Goal: Task Accomplishment & Management: Manage account settings

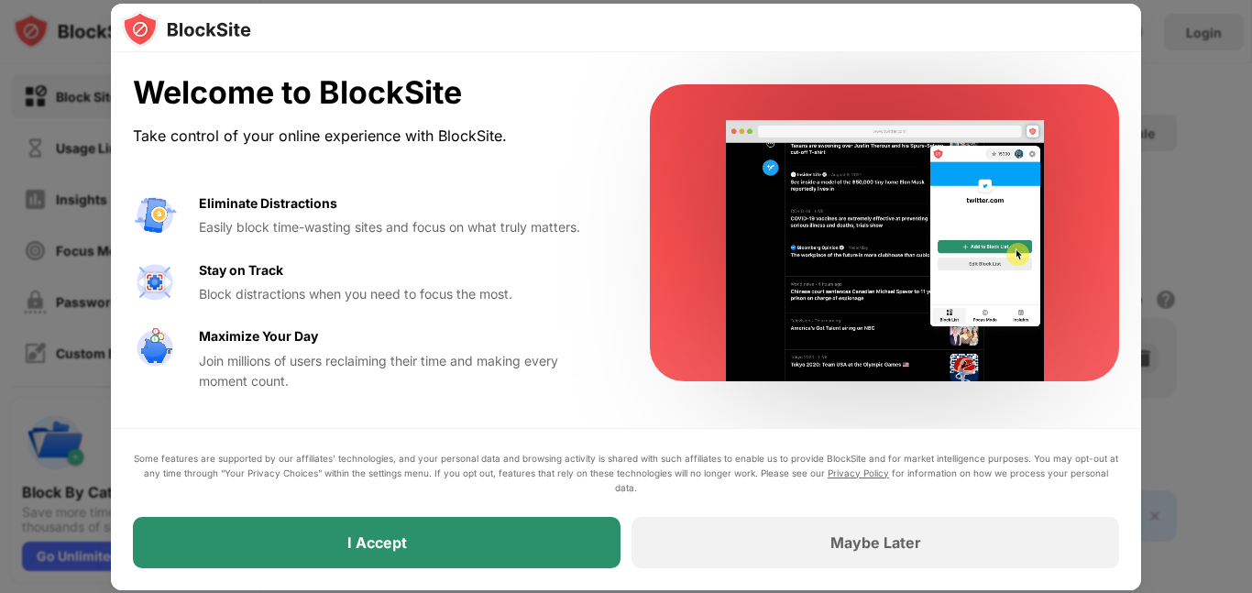
click at [457, 543] on div "I Accept" at bounding box center [377, 542] width 488 height 51
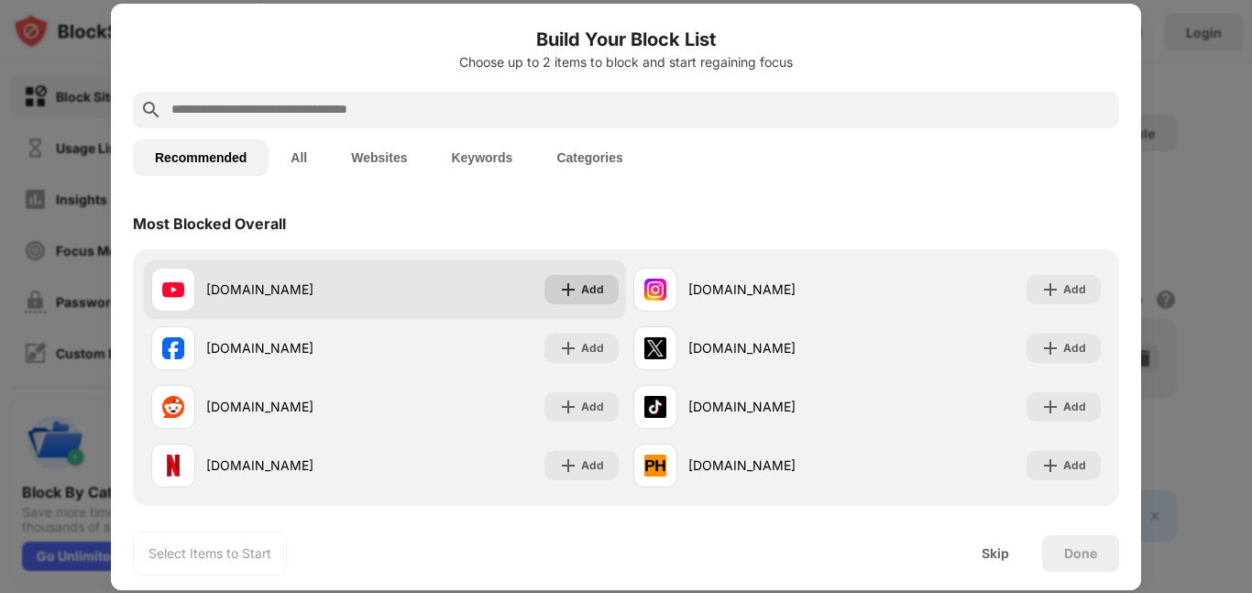
click at [570, 299] on div "Add" at bounding box center [581, 289] width 74 height 29
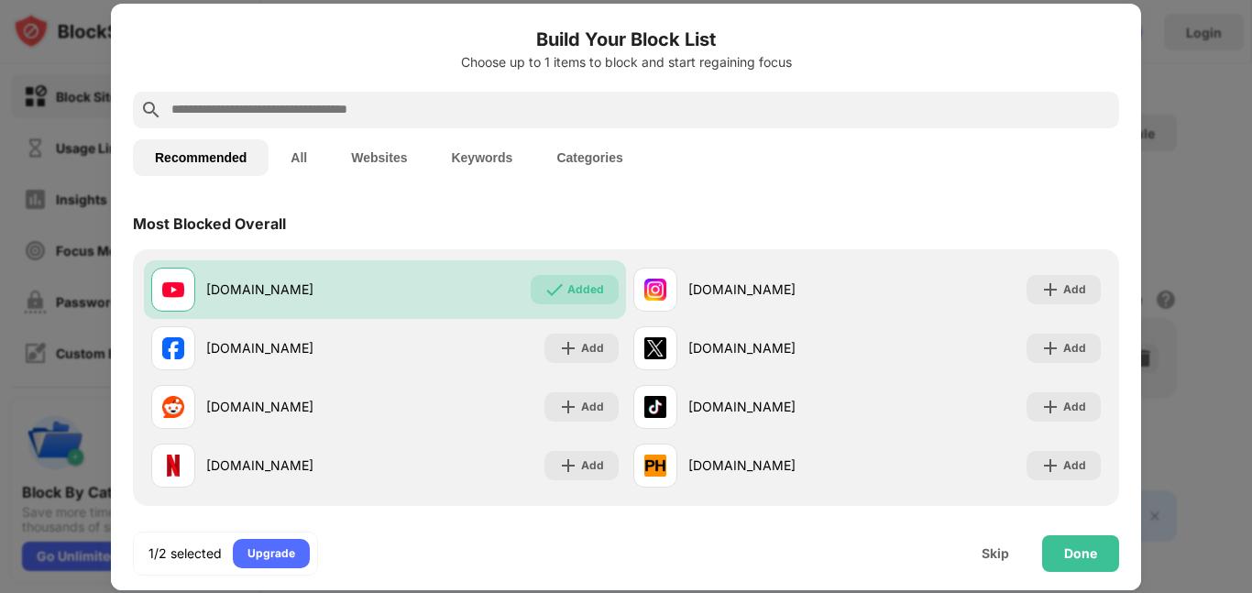
click at [325, 99] on input "text" at bounding box center [641, 110] width 942 height 22
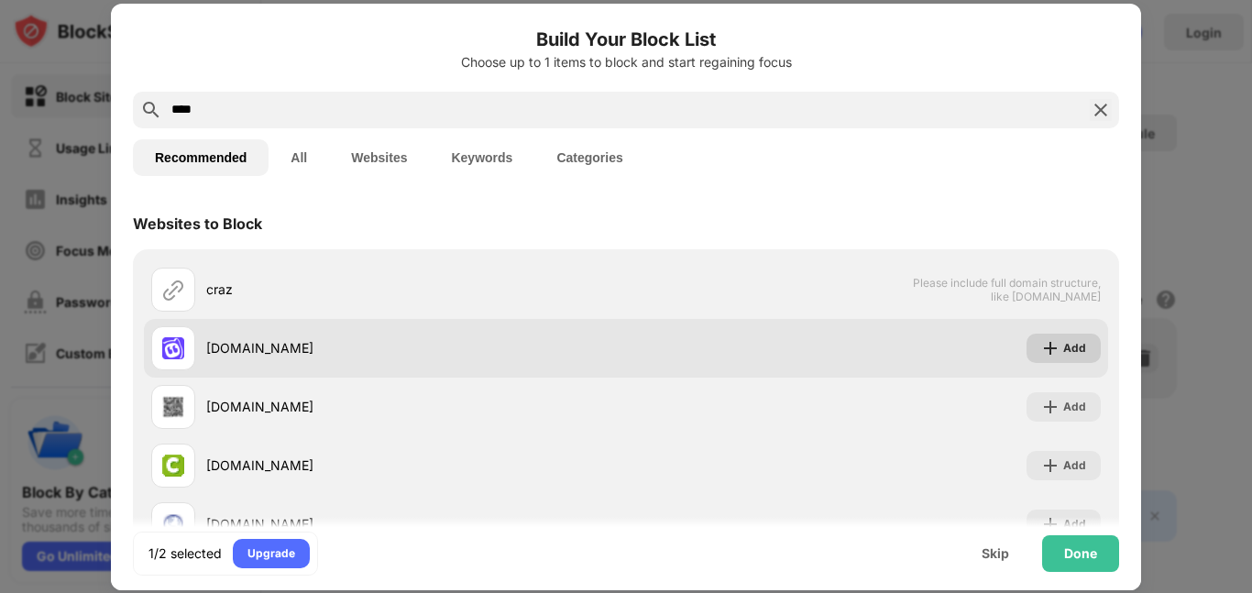
type input "****"
click at [1068, 352] on div "Add" at bounding box center [1074, 348] width 23 height 18
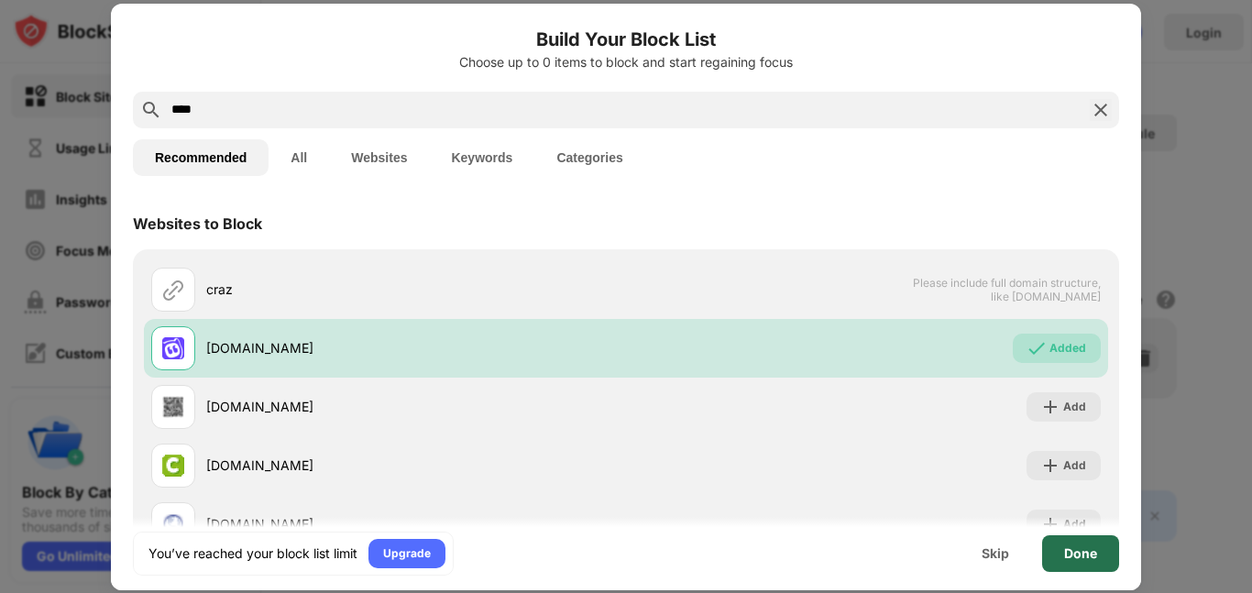
click at [1074, 555] on div "Done" at bounding box center [1080, 553] width 33 height 15
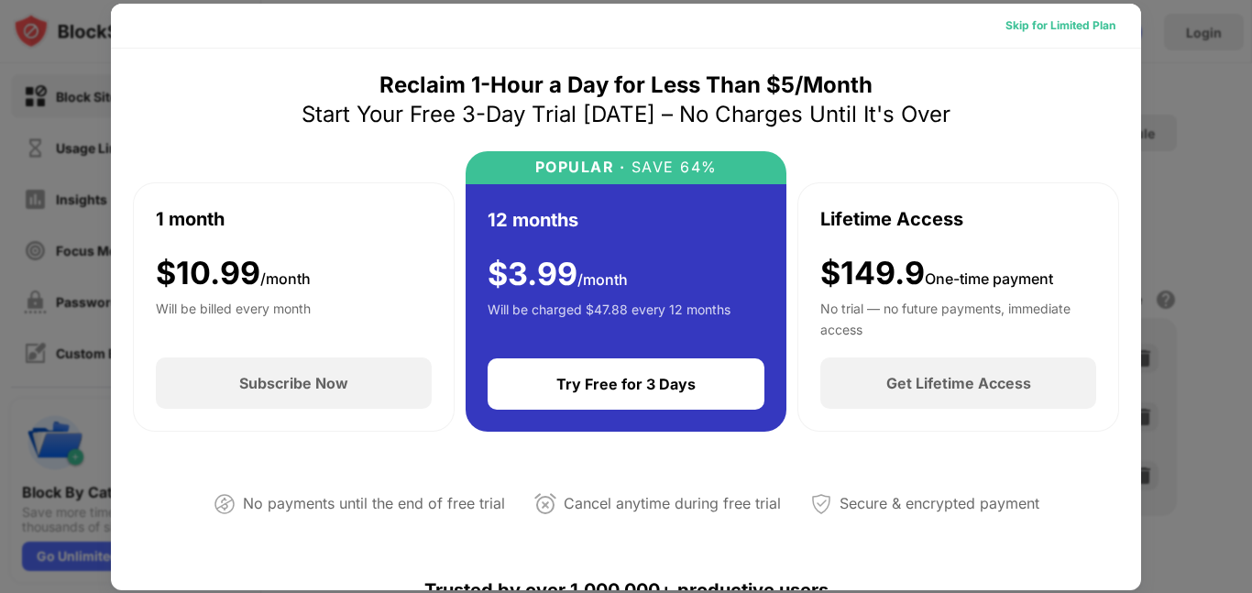
click at [1043, 31] on div "Skip for Limited Plan" at bounding box center [1060, 25] width 110 height 18
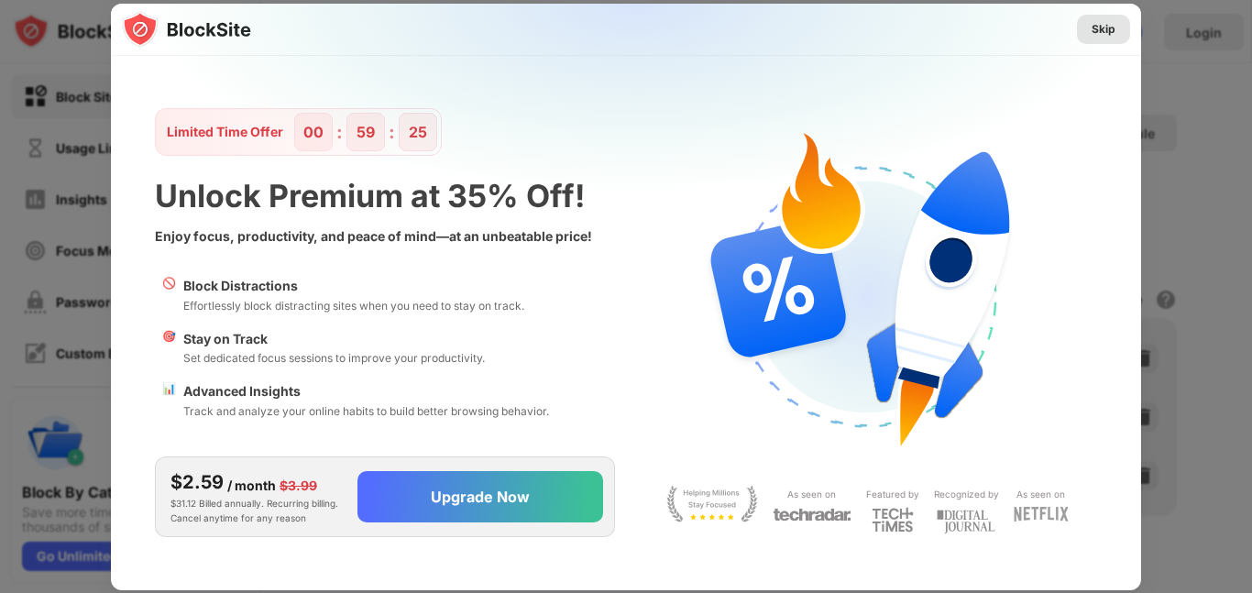
click at [1101, 21] on div "Skip" at bounding box center [1103, 29] width 24 height 18
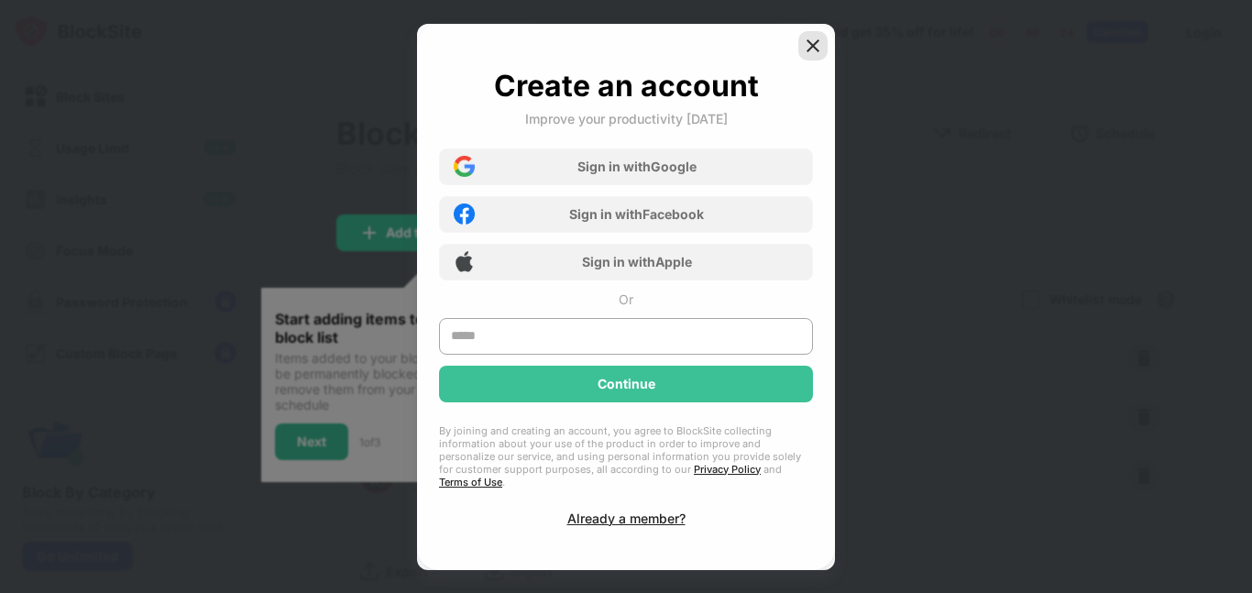
click at [817, 55] on img at bounding box center [813, 46] width 18 height 18
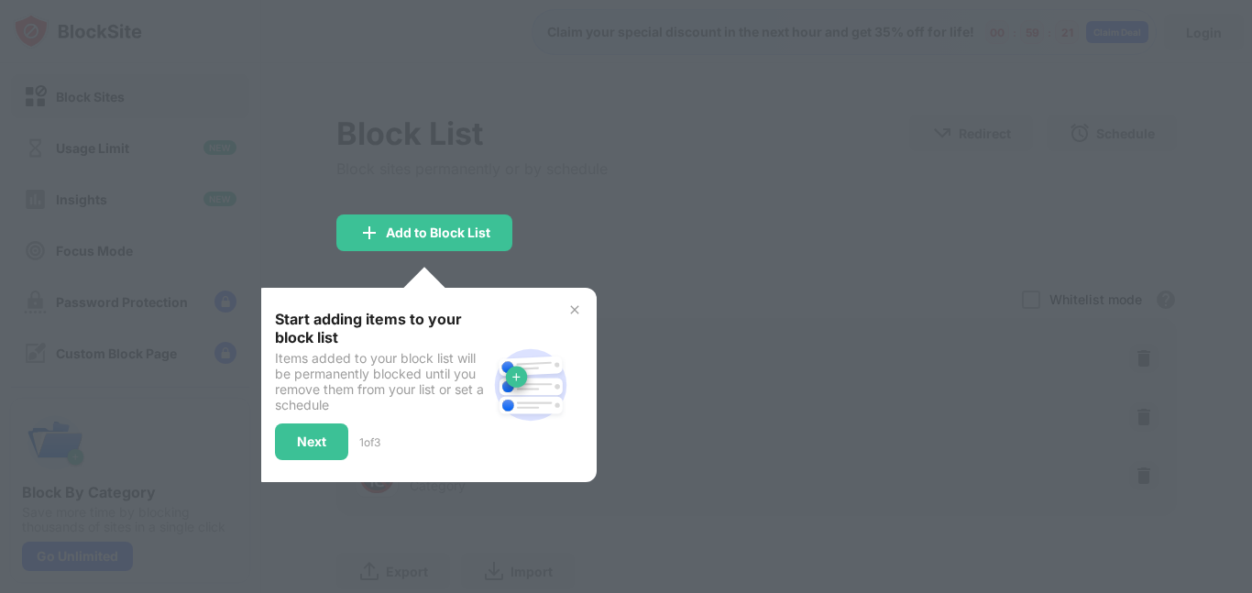
click at [577, 312] on img at bounding box center [574, 309] width 15 height 15
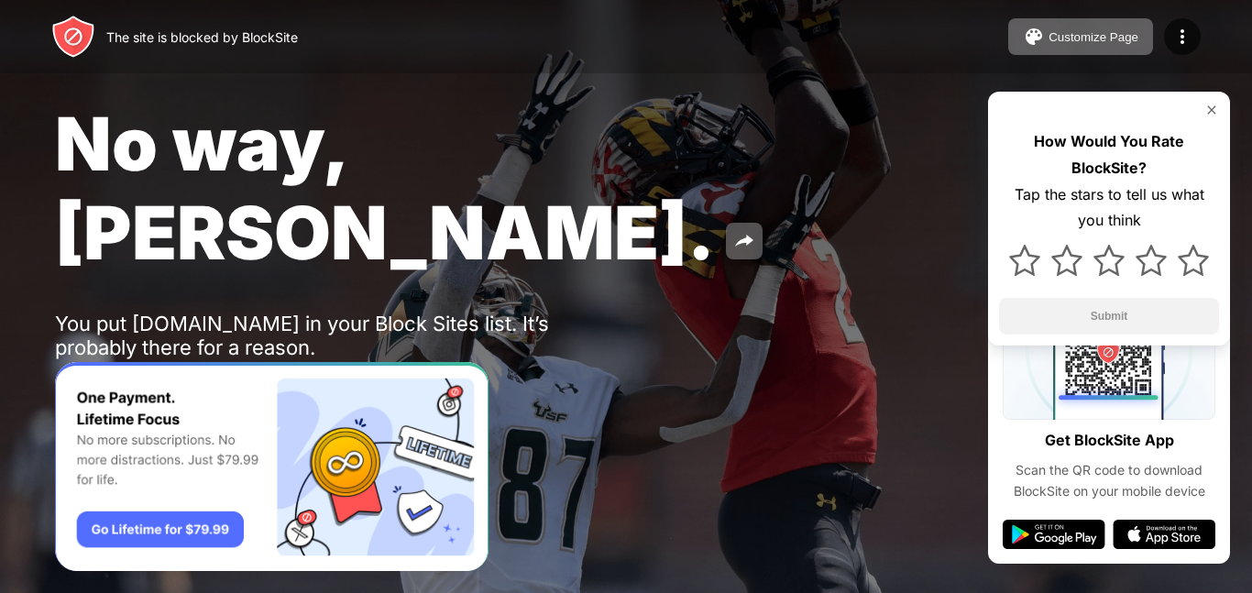
click at [179, 378] on button "Password Protection" at bounding box center [201, 396] width 197 height 37
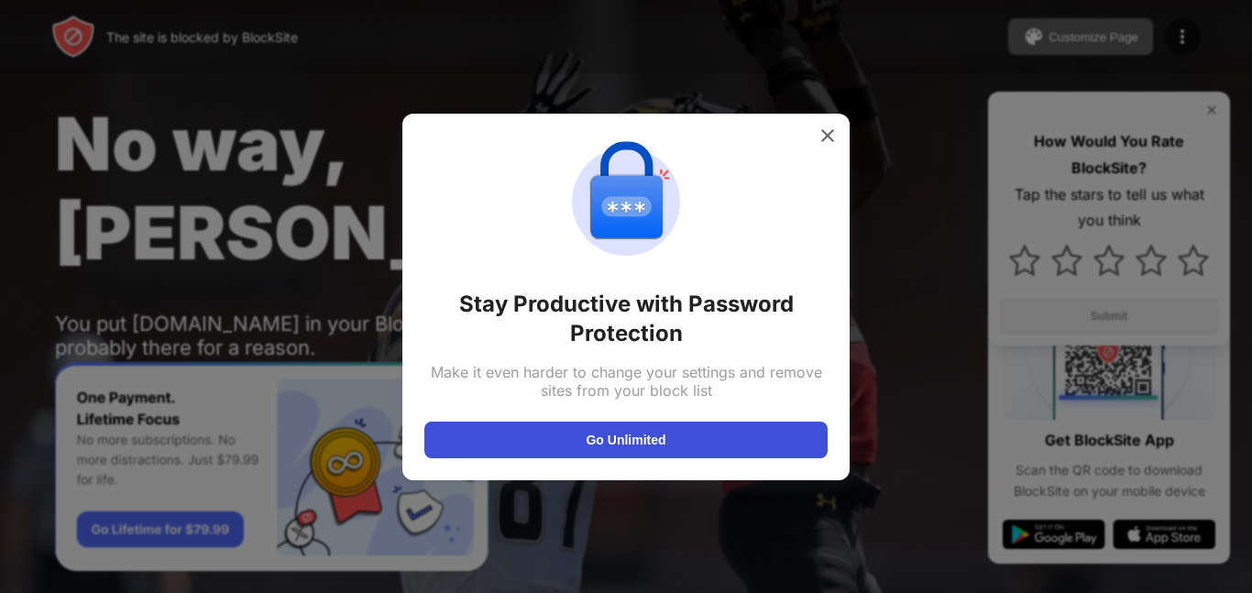
click at [575, 425] on button "Go Unlimited" at bounding box center [625, 440] width 403 height 37
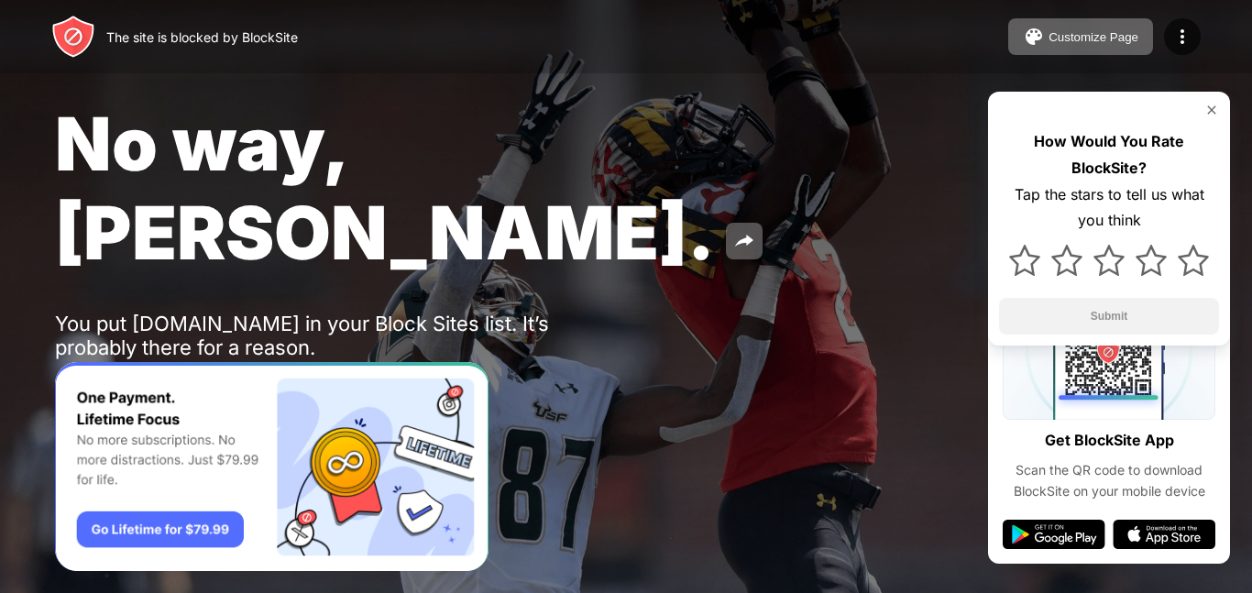
click at [163, 378] on button "Password Protection" at bounding box center [201, 396] width 197 height 37
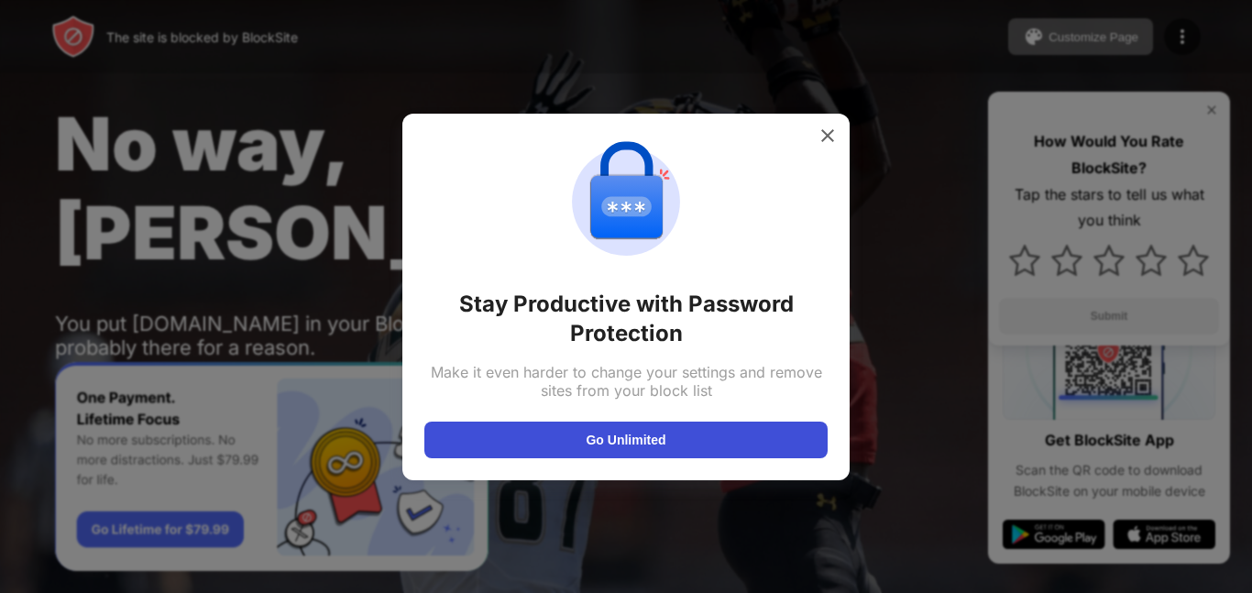
click at [564, 455] on button "Go Unlimited" at bounding box center [625, 440] width 403 height 37
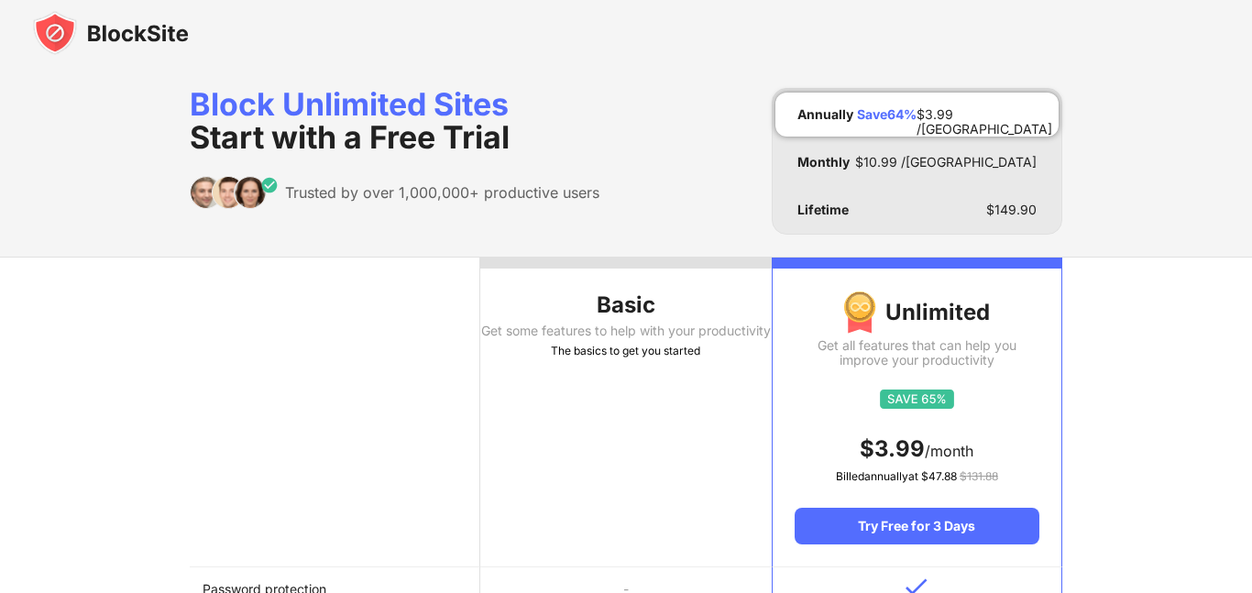
click at [51, 30] on img at bounding box center [111, 33] width 156 height 44
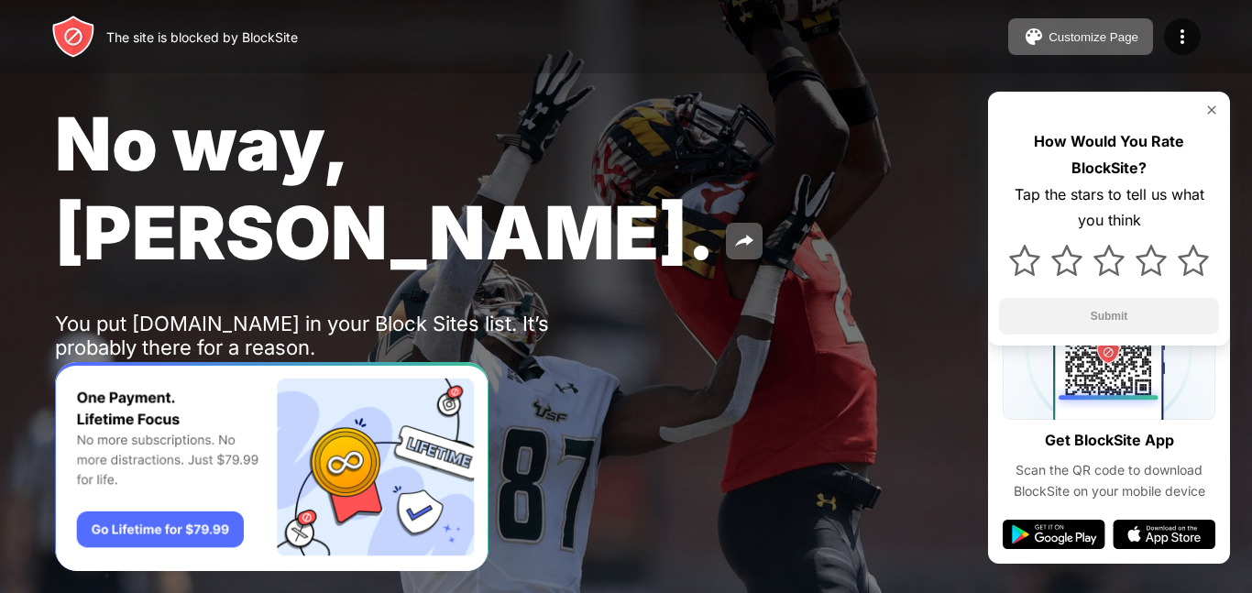
click at [138, 385] on img at bounding box center [136, 396] width 22 height 22
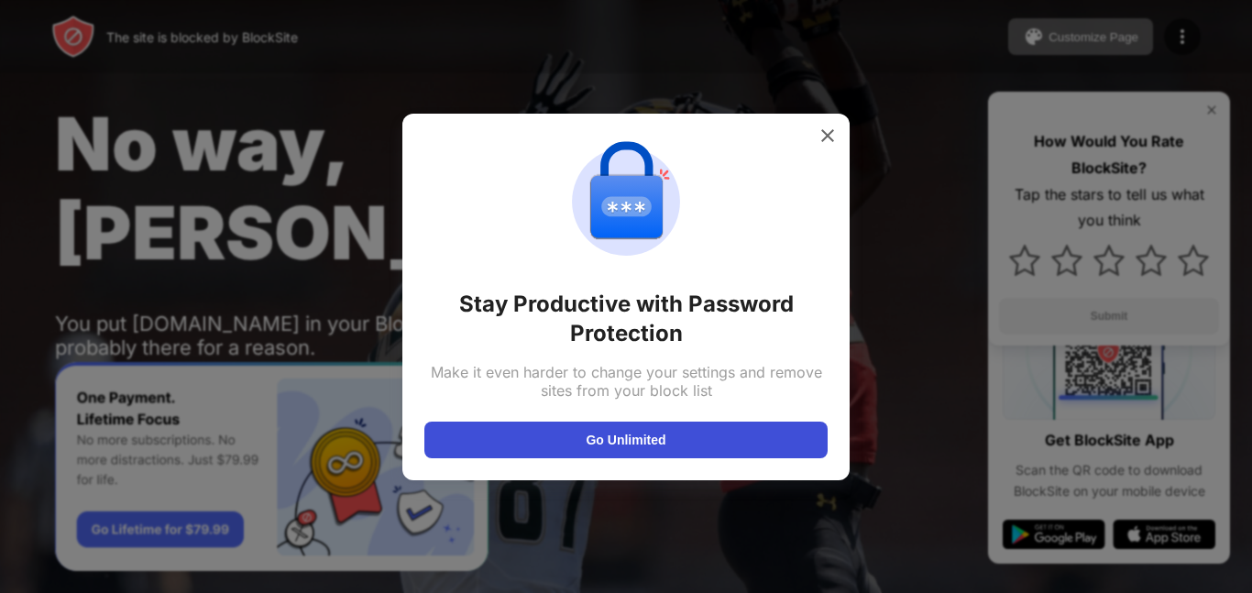
click at [587, 442] on button "Go Unlimited" at bounding box center [625, 440] width 403 height 37
